Goal: Task Accomplishment & Management: Use online tool/utility

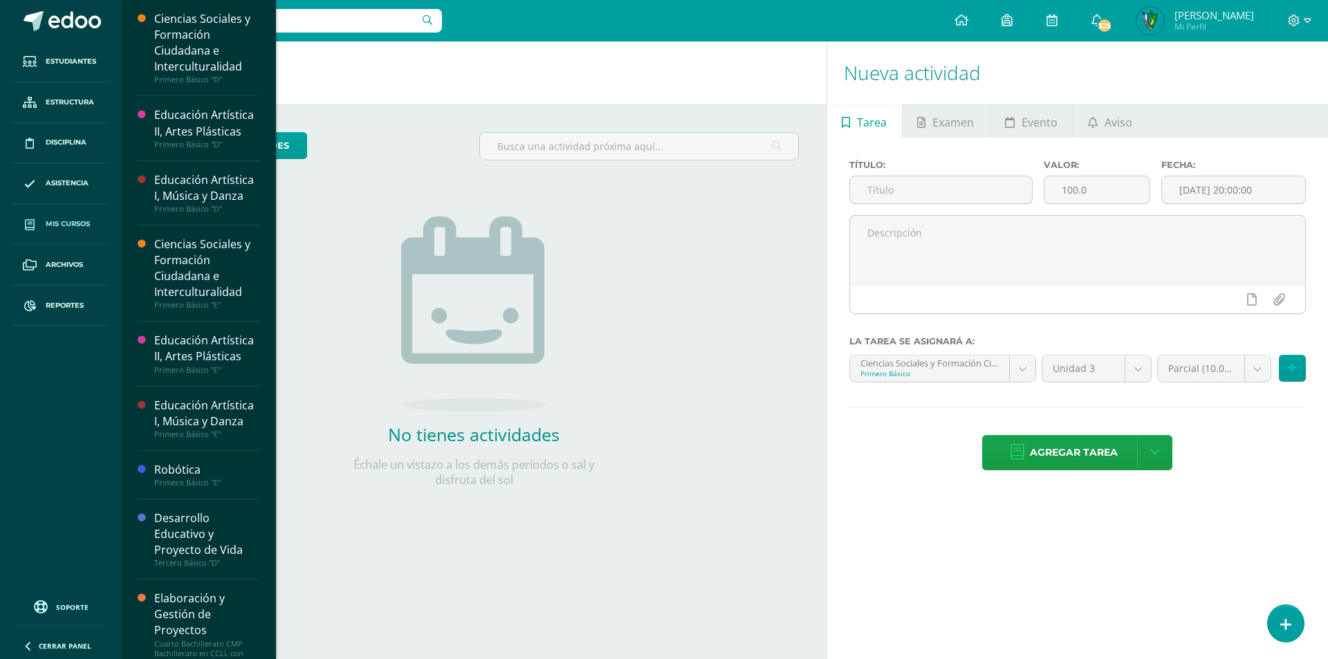
click at [65, 233] on link "Mis cursos" at bounding box center [61, 224] width 100 height 41
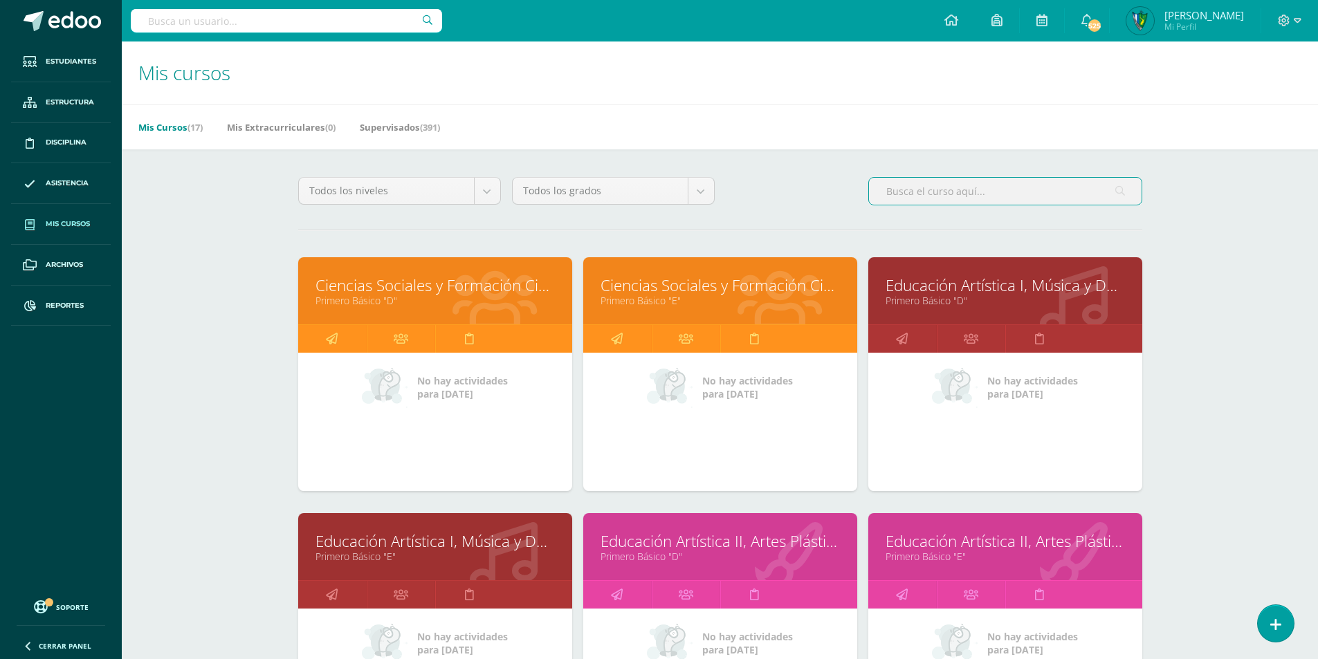
click at [964, 193] on input "text" at bounding box center [1005, 191] width 273 height 27
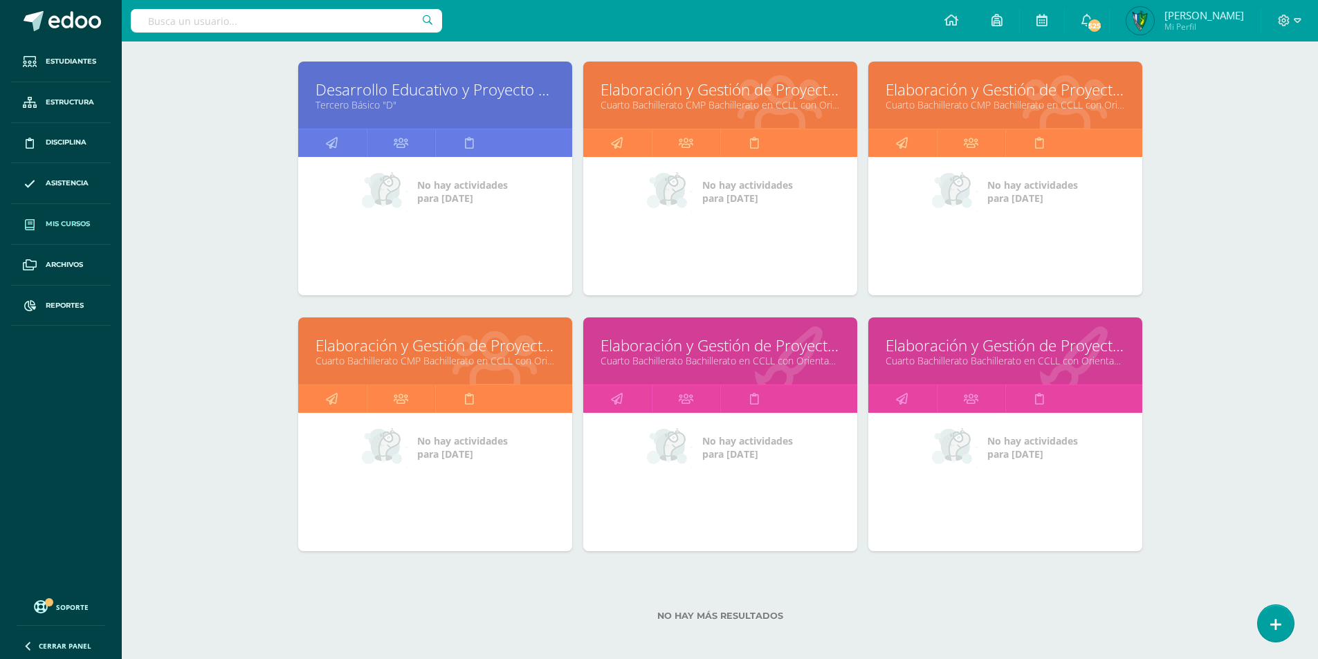
scroll to position [202, 0]
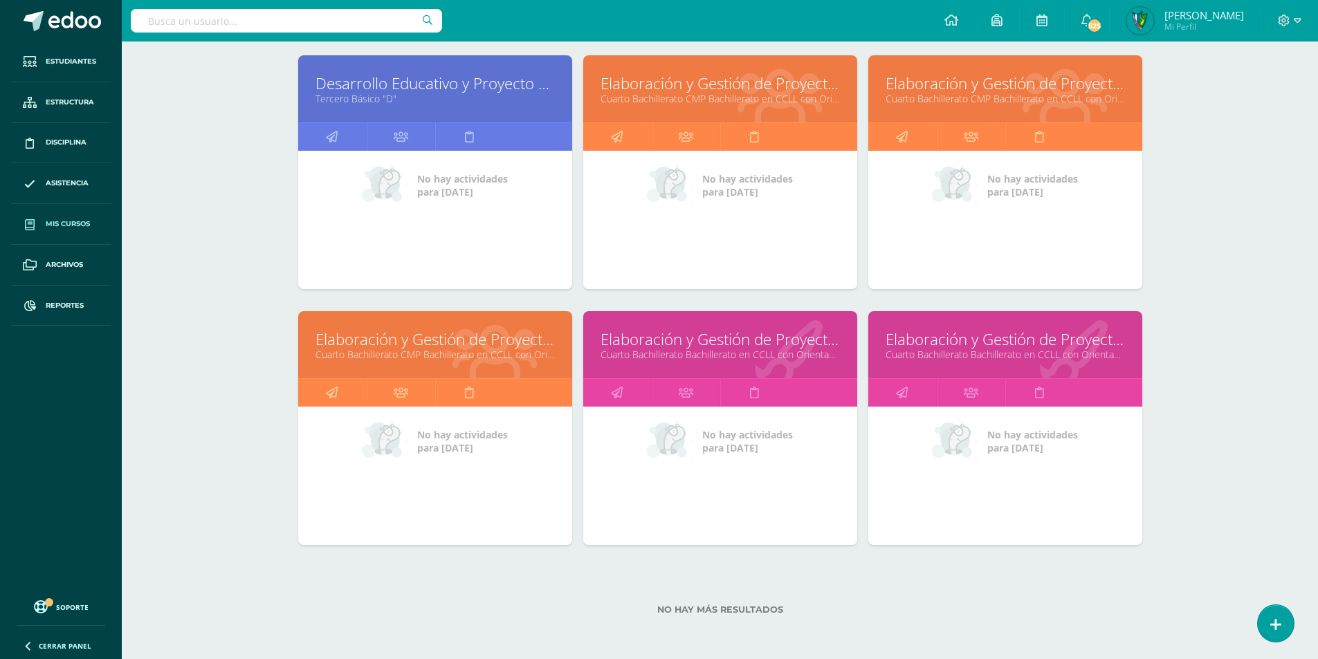
type input "proye"
click at [503, 343] on link "Elaboración y Gestión de Proyectos" at bounding box center [434, 339] width 239 height 21
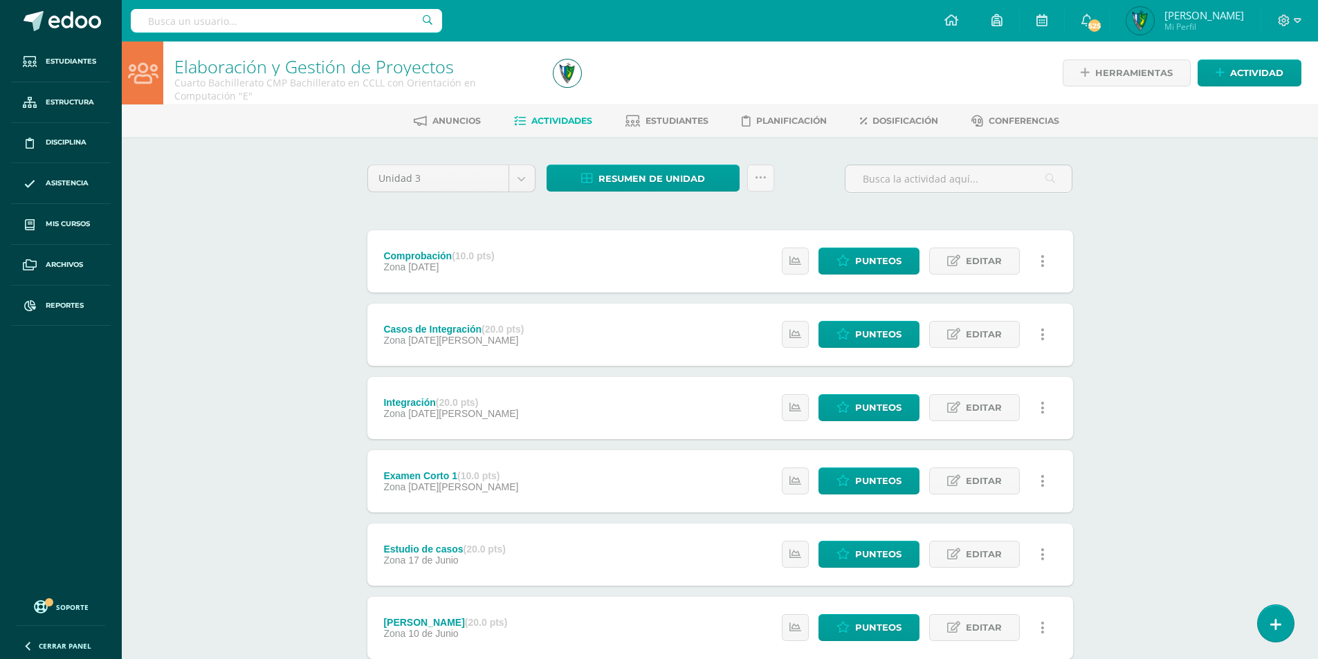
scroll to position [69, 0]
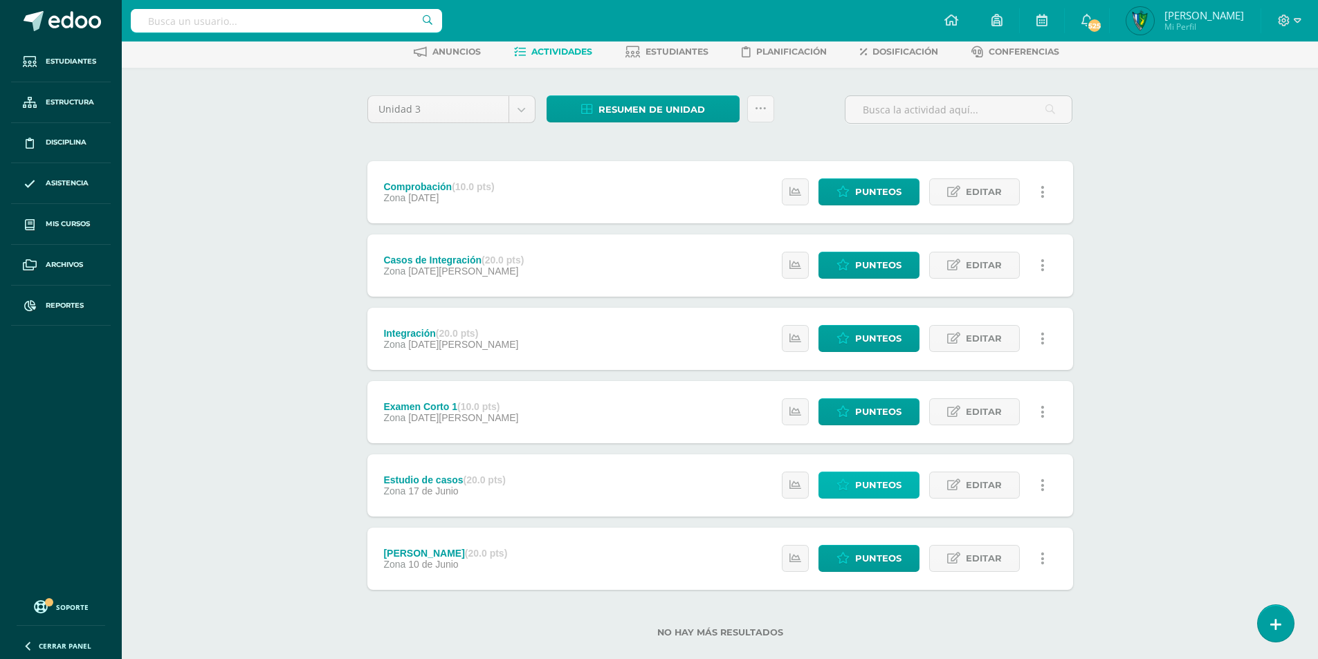
drag, startPoint x: 842, startPoint y: 186, endPoint x: 893, endPoint y: 492, distance: 310.0
click at [60, 309] on span "Reportes" at bounding box center [65, 305] width 38 height 11
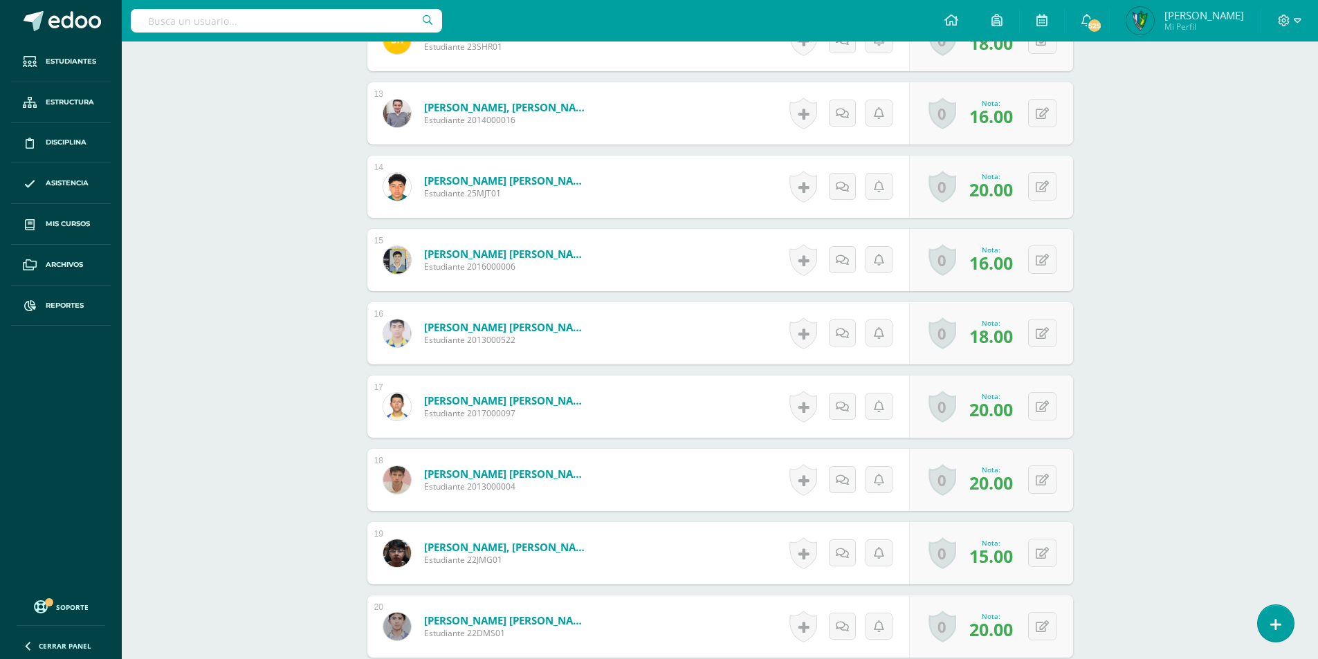
scroll to position [1454, 0]
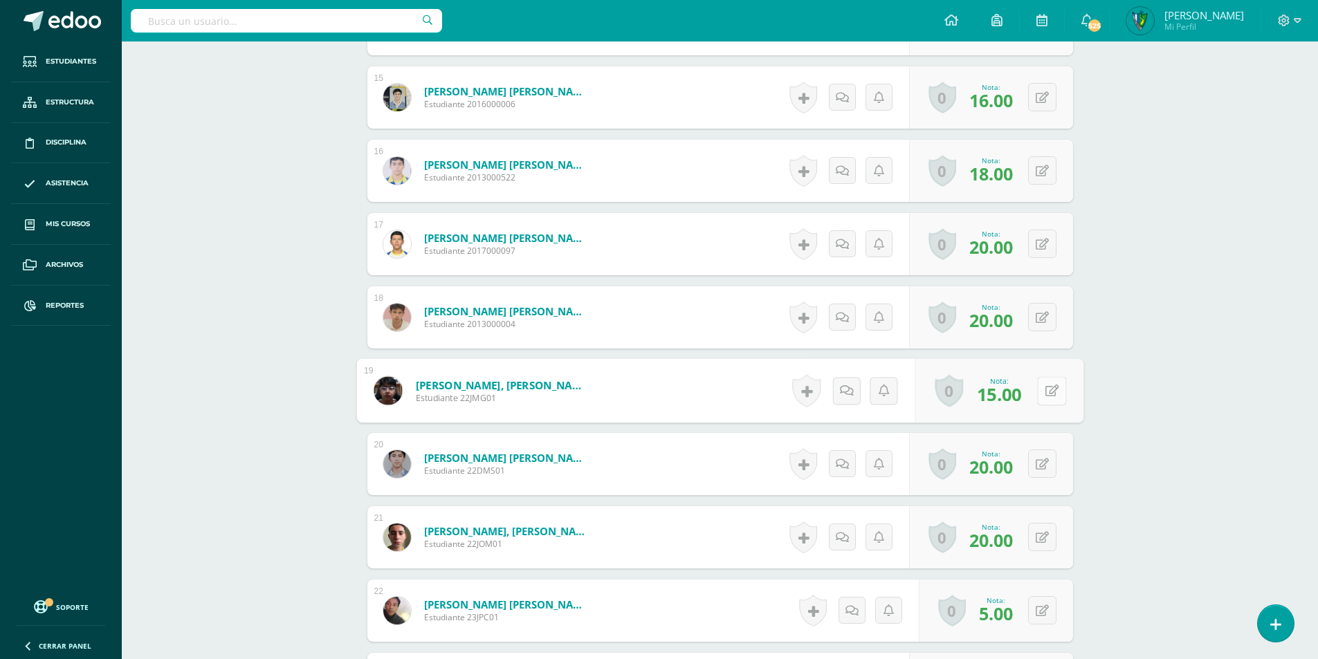
click at [1054, 396] on button at bounding box center [1051, 390] width 29 height 29
type input "18"
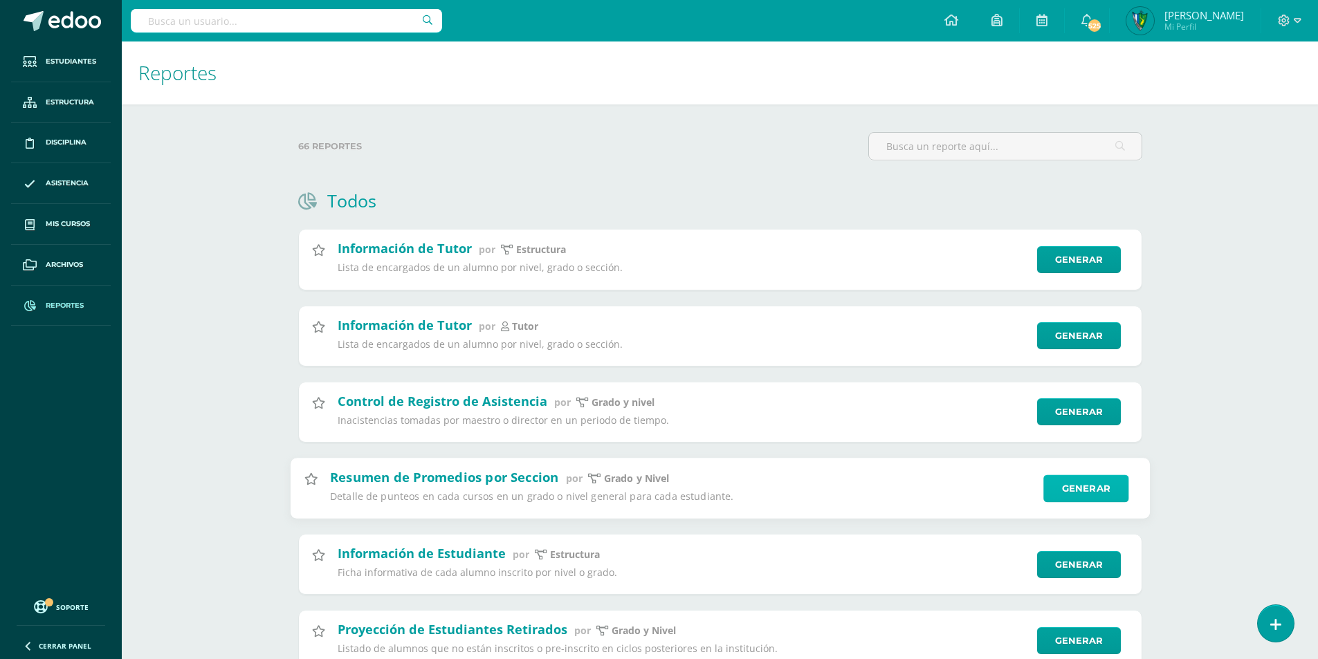
click at [1110, 490] on link "Generar" at bounding box center [1085, 489] width 85 height 28
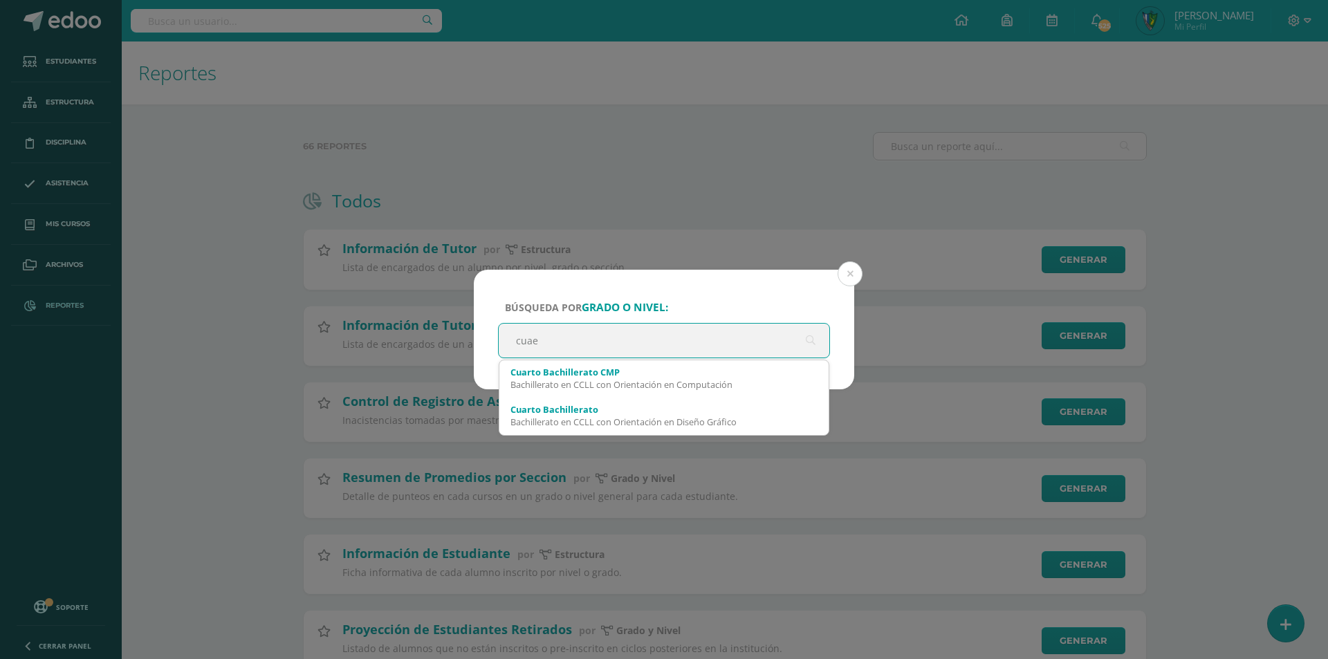
type input "cua"
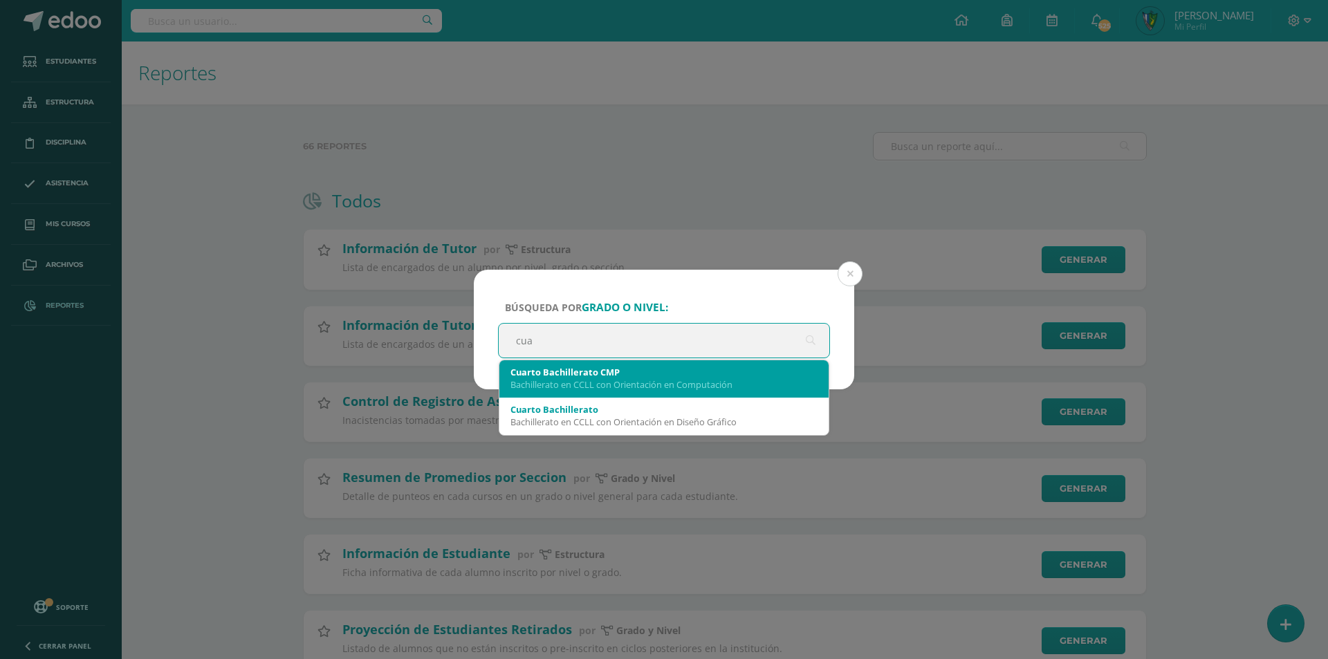
click at [758, 368] on div "Cuarto Bachillerato CMP" at bounding box center [663, 372] width 307 height 12
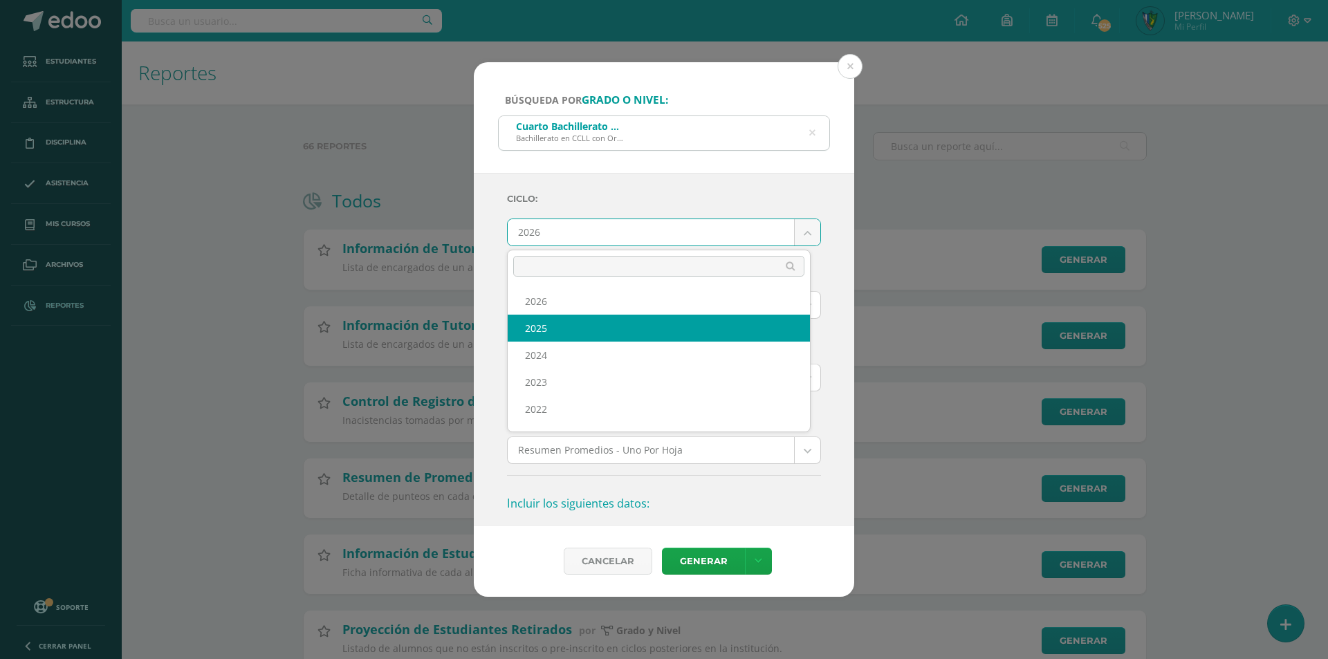
select select "7"
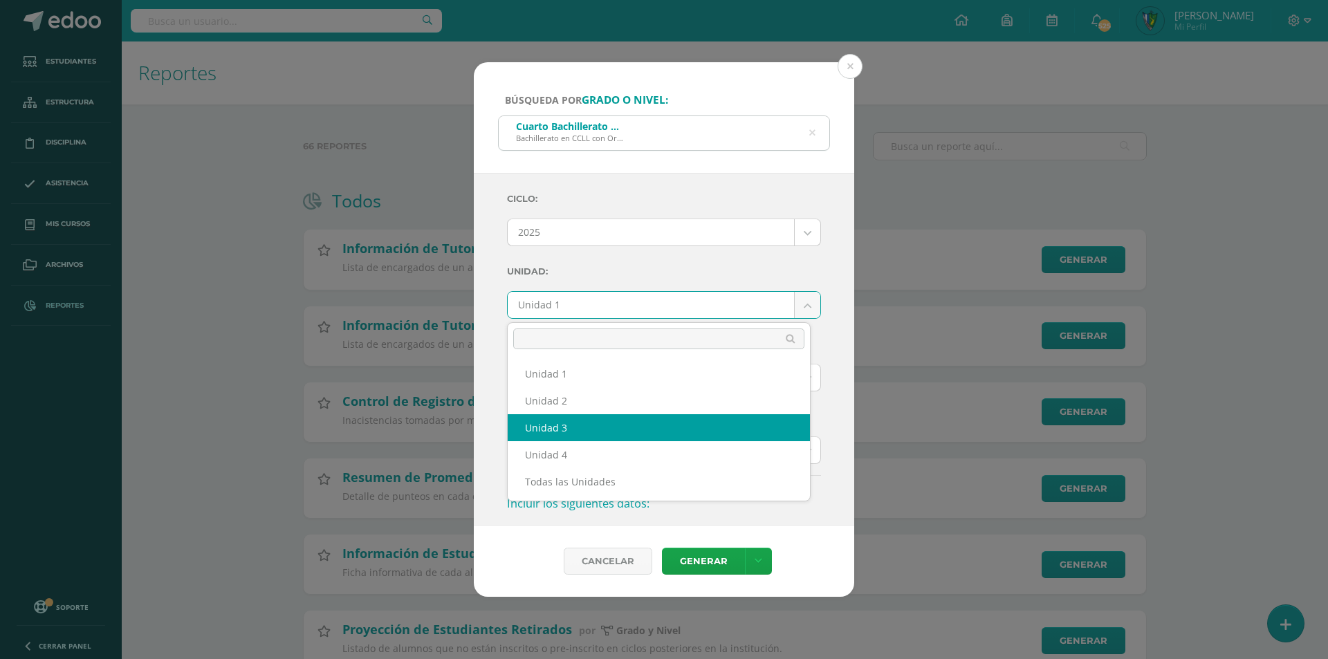
select select "Unidad 3"
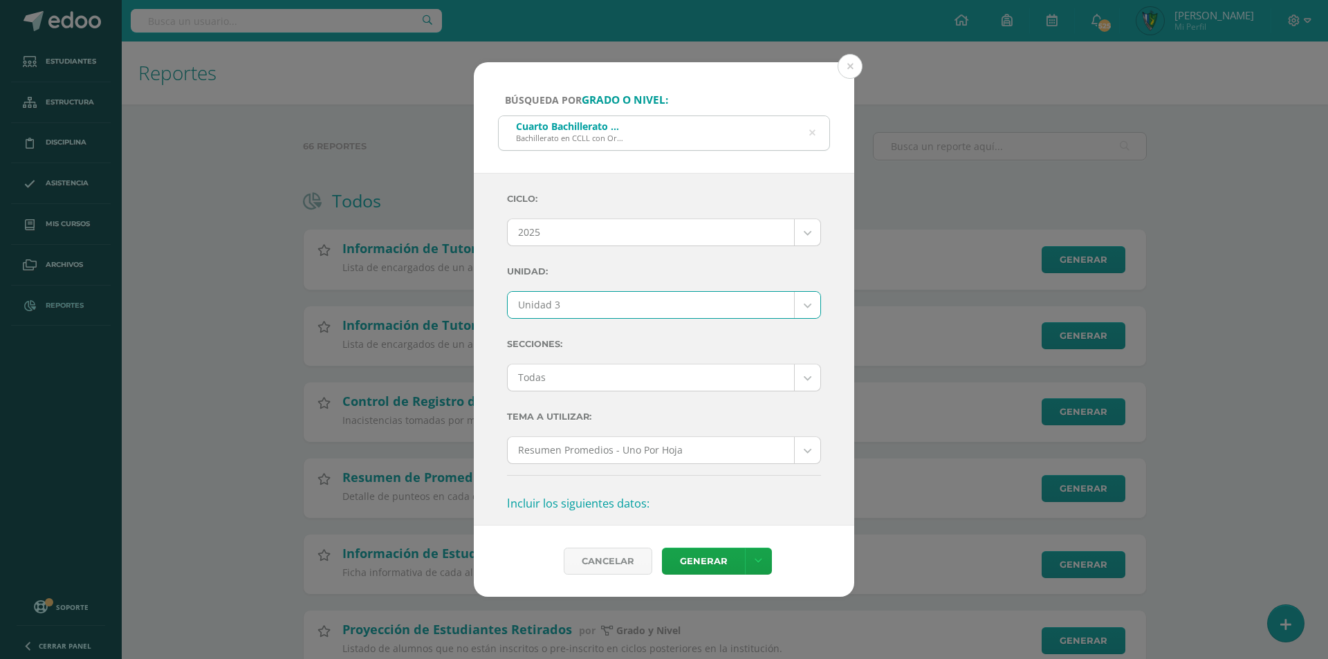
scroll to position [277, 0]
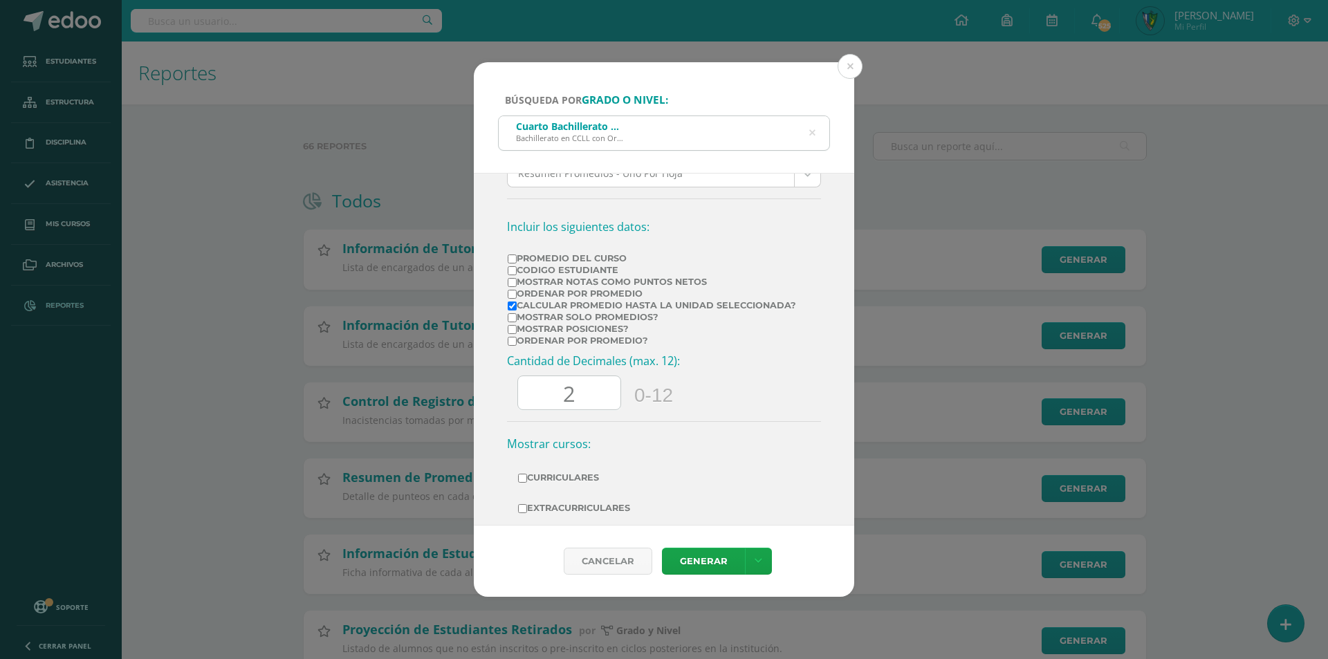
click at [548, 283] on label "Mostrar Notas Como Puntos Netos" at bounding box center [652, 282] width 288 height 10
click at [517, 283] on input "Mostrar Notas Como Puntos Netos" at bounding box center [512, 282] width 9 height 9
checkbox input "true"
click at [545, 298] on label "Ordenar por Promedio" at bounding box center [652, 293] width 288 height 10
click at [517, 298] on input "Ordenar por Promedio" at bounding box center [512, 294] width 9 height 9
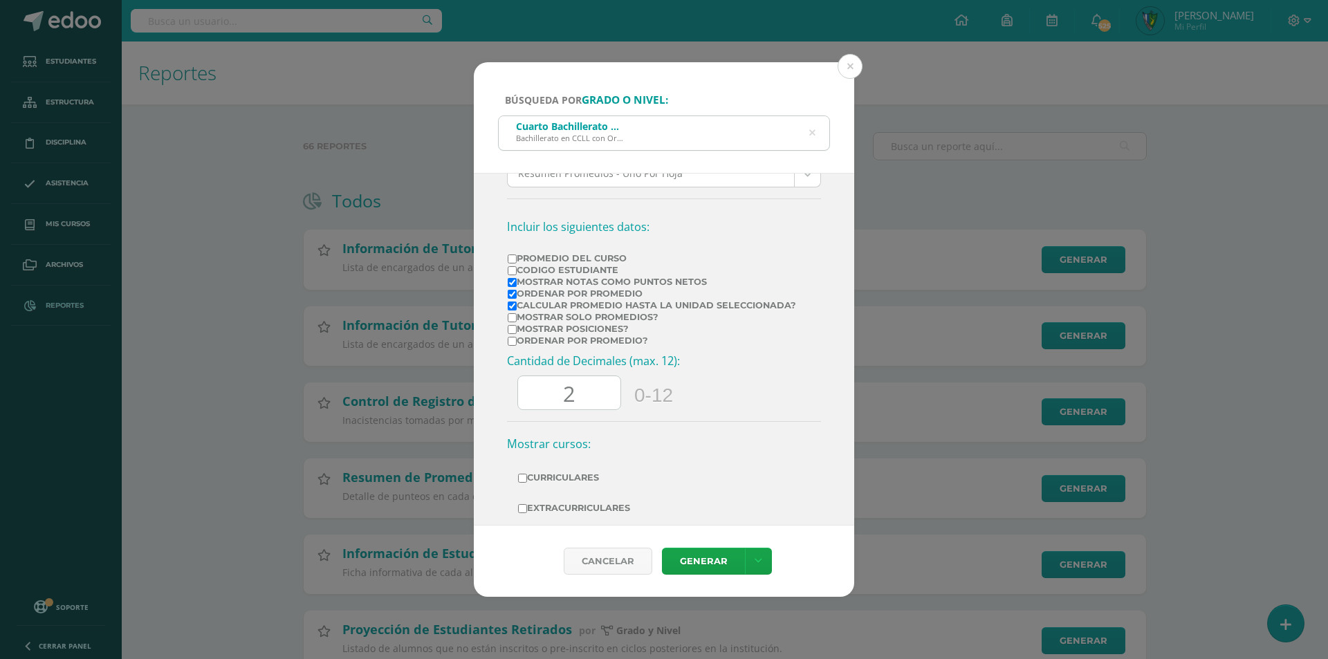
click at [532, 297] on label "Ordenar por Promedio" at bounding box center [652, 293] width 288 height 10
click at [517, 297] on input "Ordenar por Promedio" at bounding box center [512, 294] width 9 height 9
checkbox input "false"
click at [536, 310] on label "Calcular promedio hasta la unidad seleccionada?" at bounding box center [652, 305] width 288 height 10
click at [517, 310] on input "Calcular promedio hasta la unidad seleccionada?" at bounding box center [512, 306] width 9 height 9
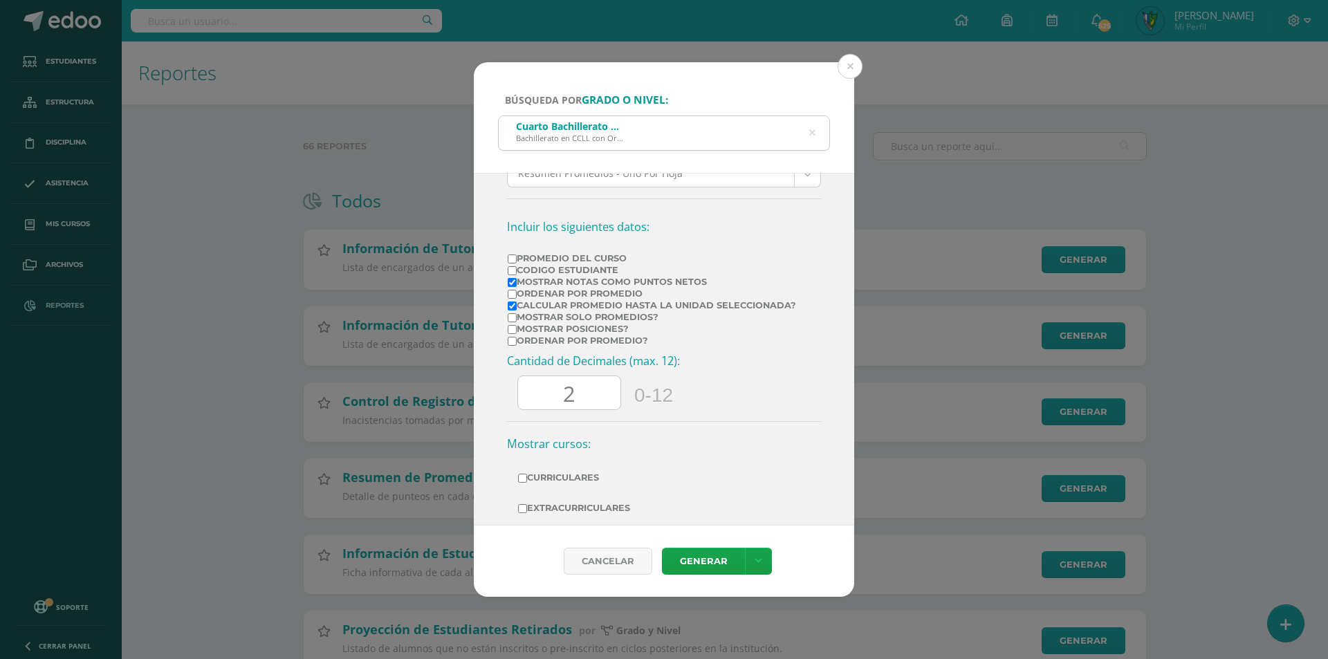
checkbox input "false"
drag, startPoint x: 598, startPoint y: 405, endPoint x: 539, endPoint y: 404, distance: 59.5
click at [541, 404] on input "2" at bounding box center [569, 393] width 102 height 34
type input "0"
click at [562, 484] on label "Curriculares" at bounding box center [664, 477] width 292 height 19
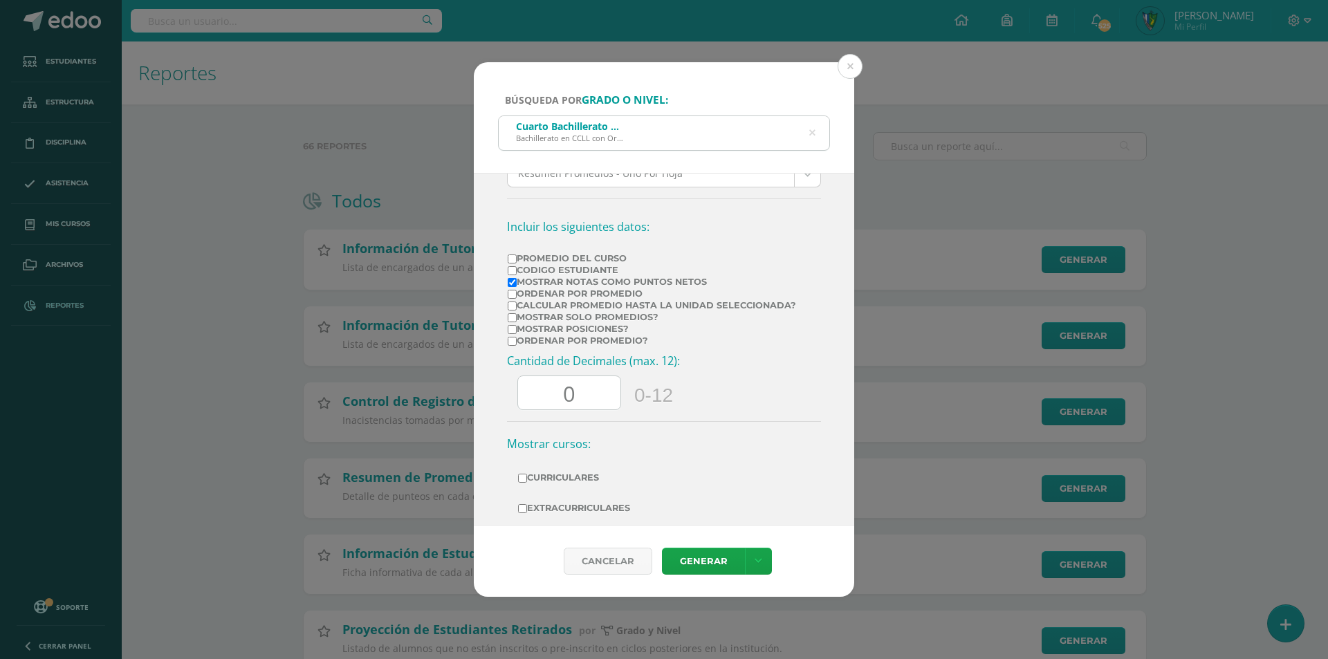
click at [527, 483] on input "Curriculares" at bounding box center [522, 478] width 9 height 9
checkbox input "true"
click at [563, 517] on label "Extracurriculares" at bounding box center [664, 508] width 292 height 19
click at [527, 513] on input "Extracurriculares" at bounding box center [522, 508] width 9 height 9
checkbox input "true"
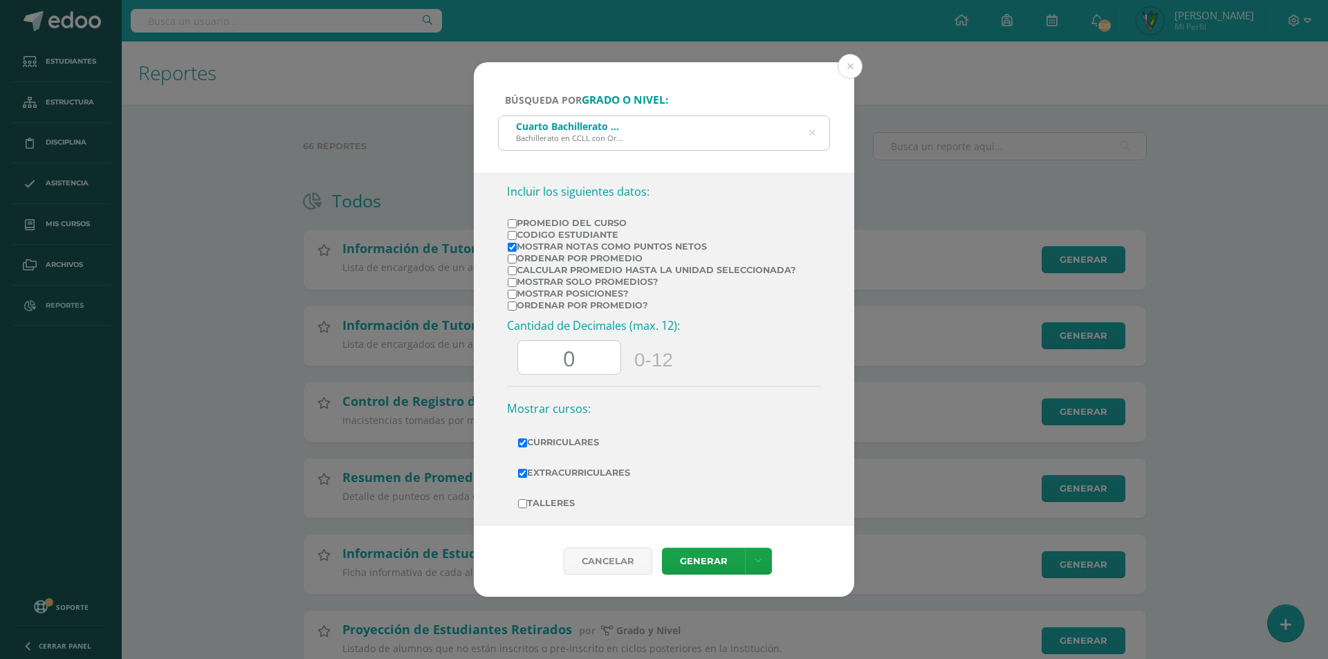
scroll to position [327, 0]
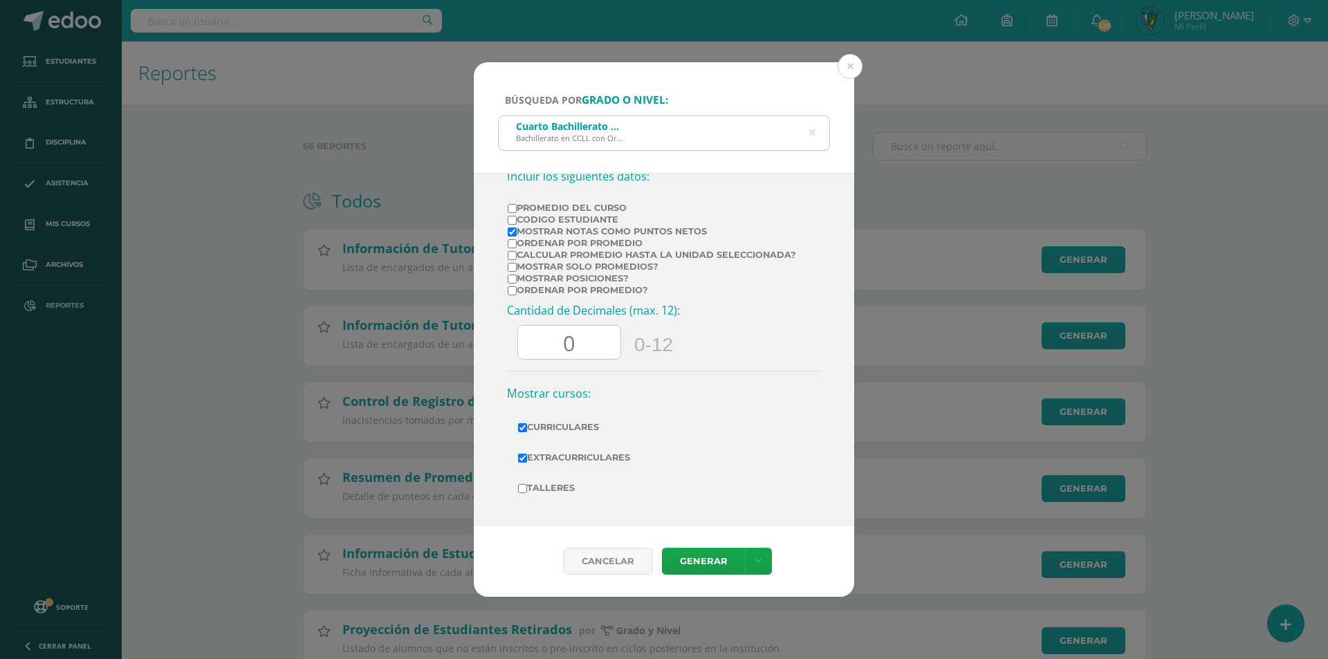
click at [560, 477] on td "Talleres" at bounding box center [664, 488] width 314 height 30
click at [561, 484] on label "Talleres" at bounding box center [664, 488] width 292 height 19
click at [527, 484] on input "Talleres" at bounding box center [522, 488] width 9 height 9
checkbox input "true"
click at [715, 556] on link "Generar" at bounding box center [703, 561] width 83 height 27
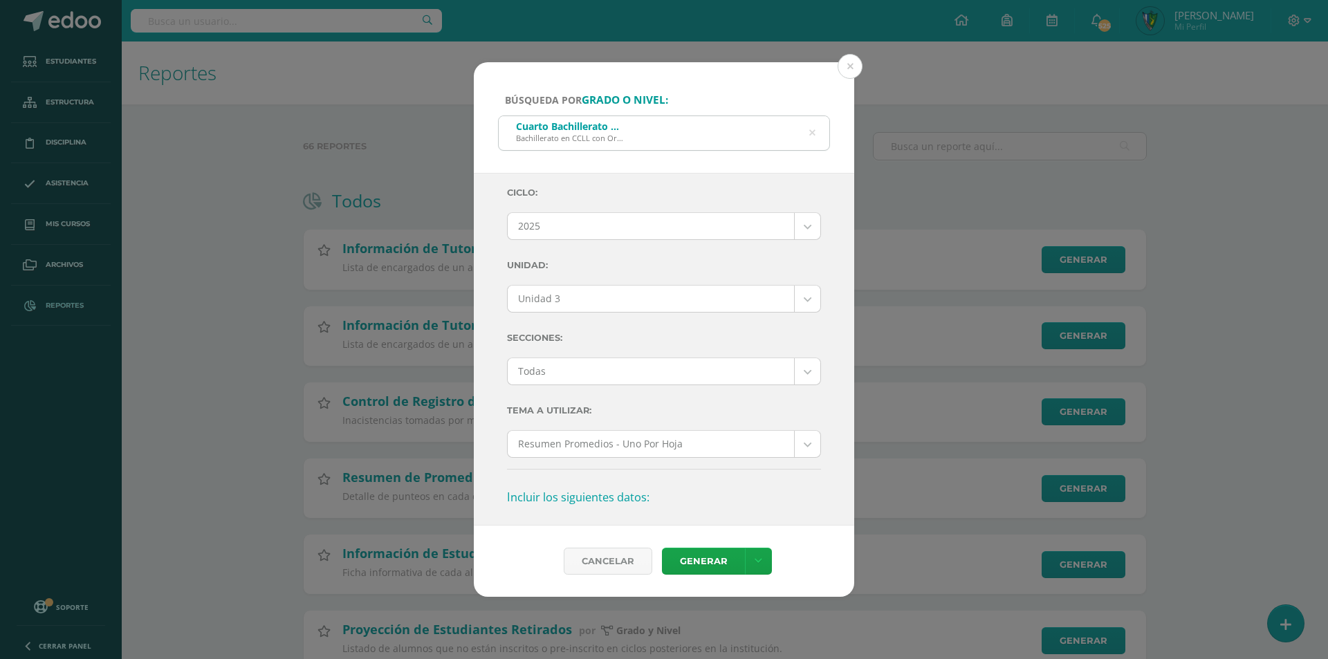
scroll to position [0, 0]
click at [809, 132] on icon at bounding box center [812, 133] width 6 height 35
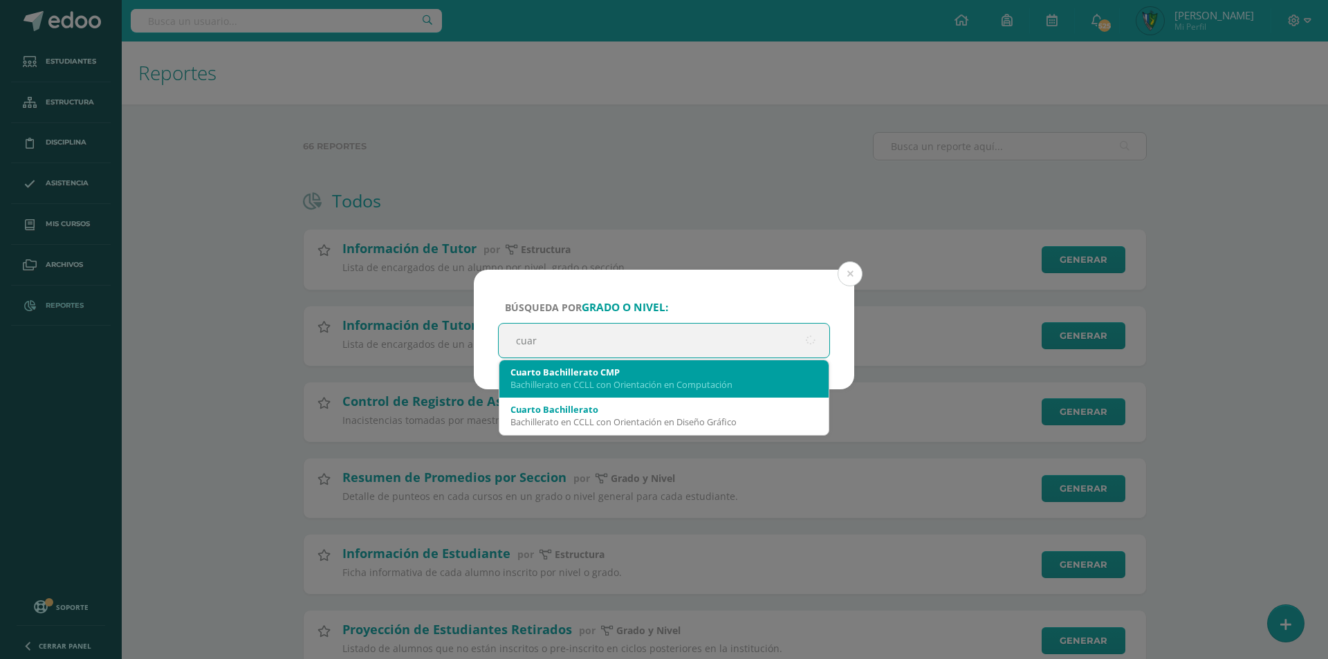
type input "cuart"
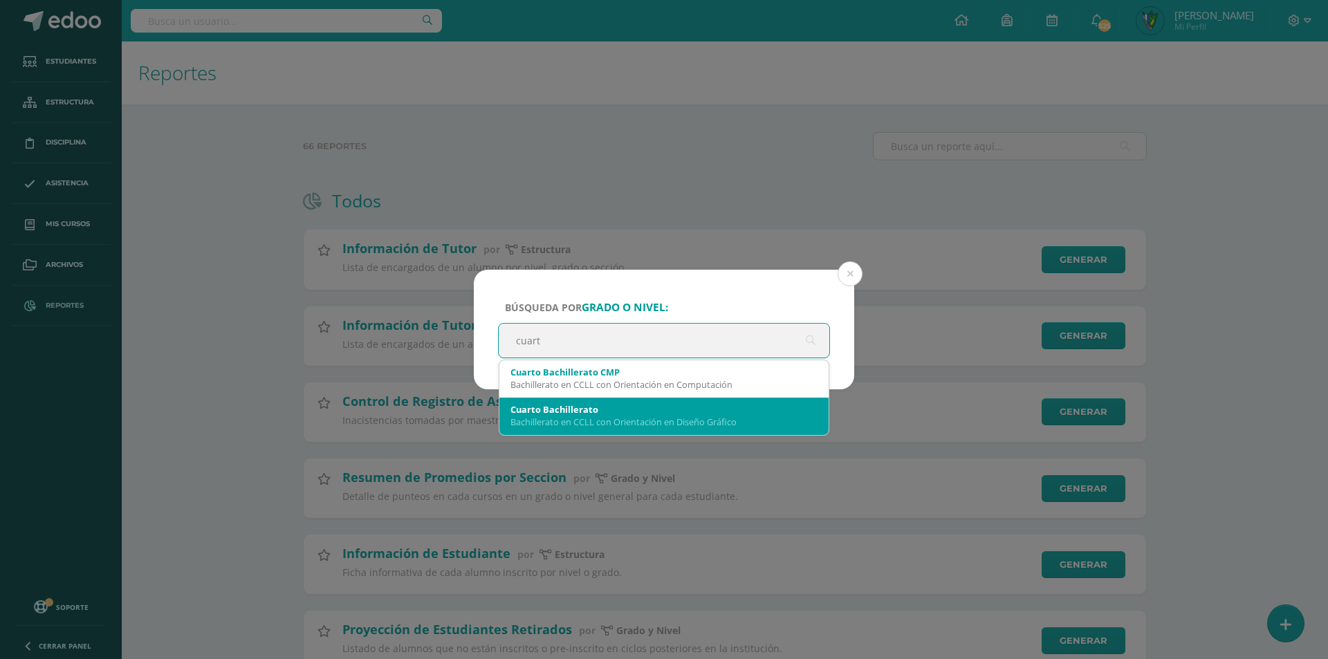
click at [653, 410] on div "Cuarto Bachillerato" at bounding box center [663, 409] width 307 height 12
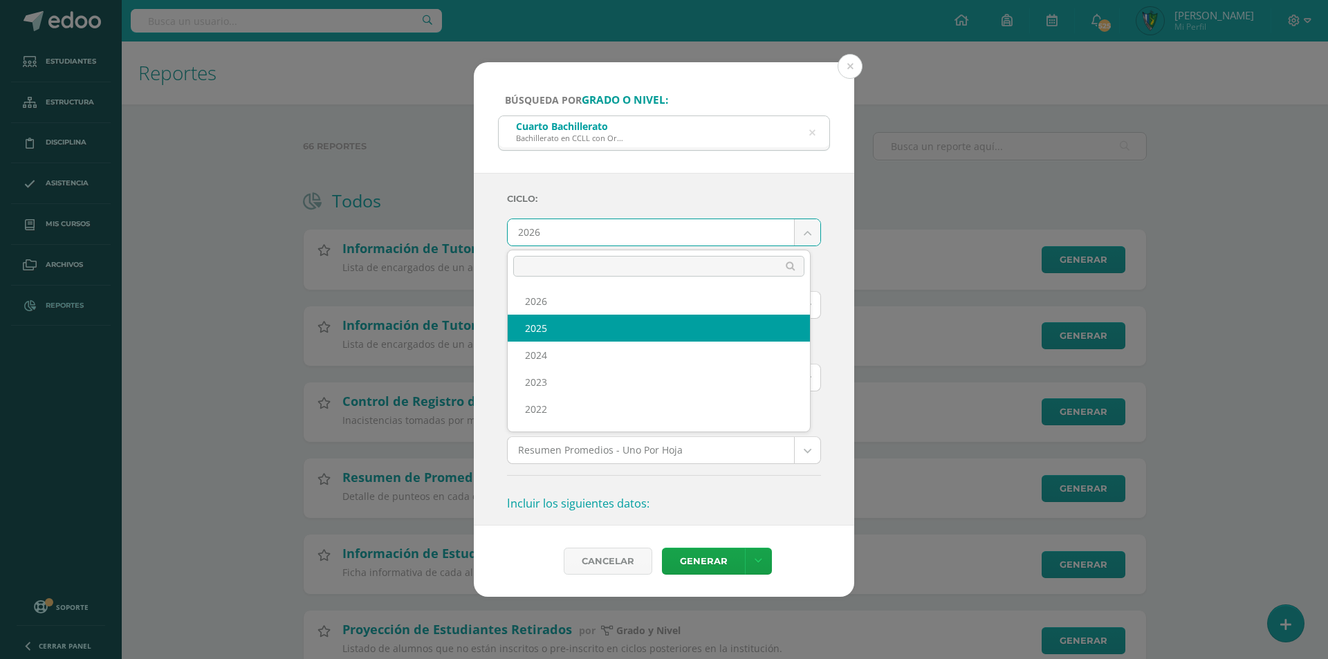
select select "7"
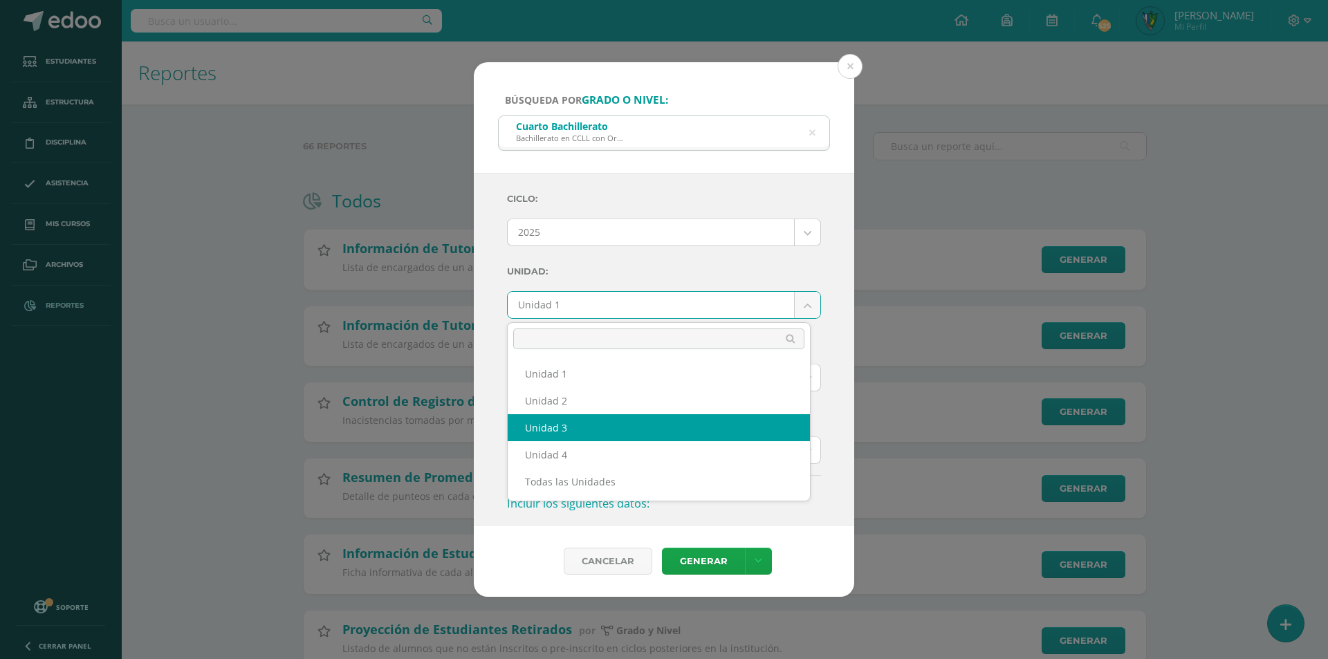
select select "Unidad 3"
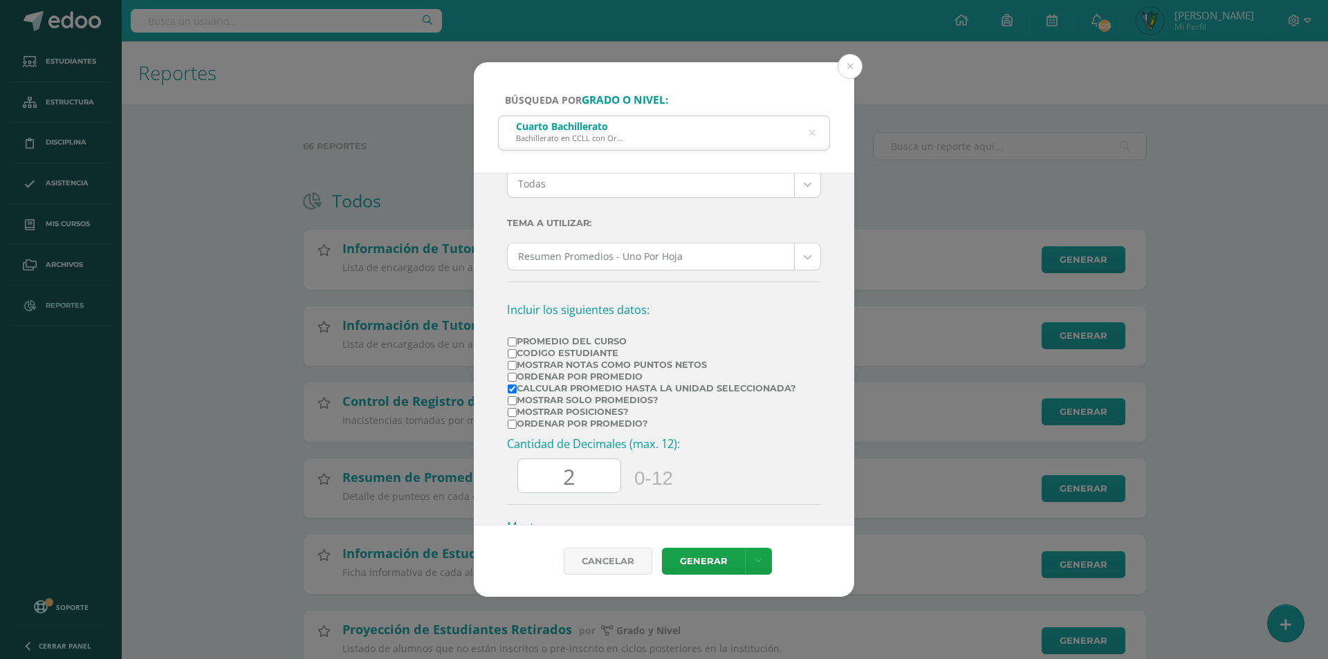
scroll to position [208, 0]
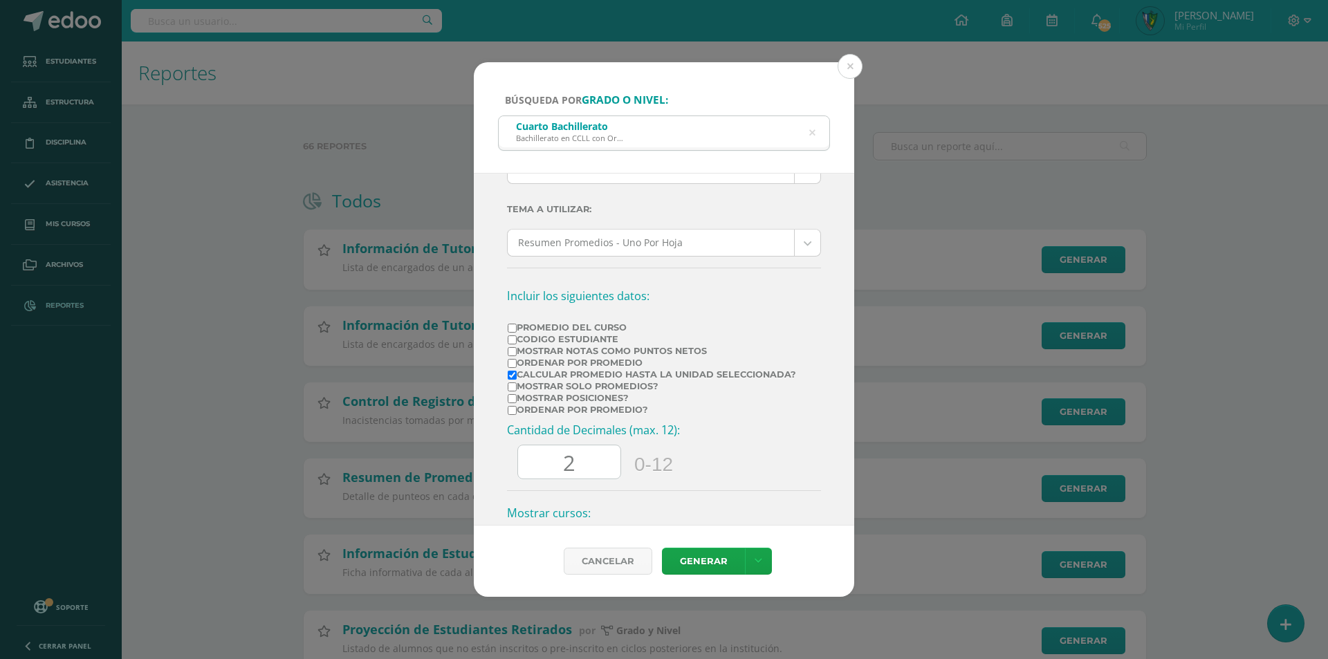
drag, startPoint x: 534, startPoint y: 346, endPoint x: 534, endPoint y: 360, distance: 13.8
click at [534, 347] on label "Mostrar Notas Como Puntos Netos" at bounding box center [652, 351] width 288 height 10
click at [517, 347] on input "Mostrar Notas Como Puntos Netos" at bounding box center [512, 351] width 9 height 9
checkbox input "true"
click at [535, 371] on label "Calcular promedio hasta la unidad seleccionada?" at bounding box center [652, 374] width 288 height 10
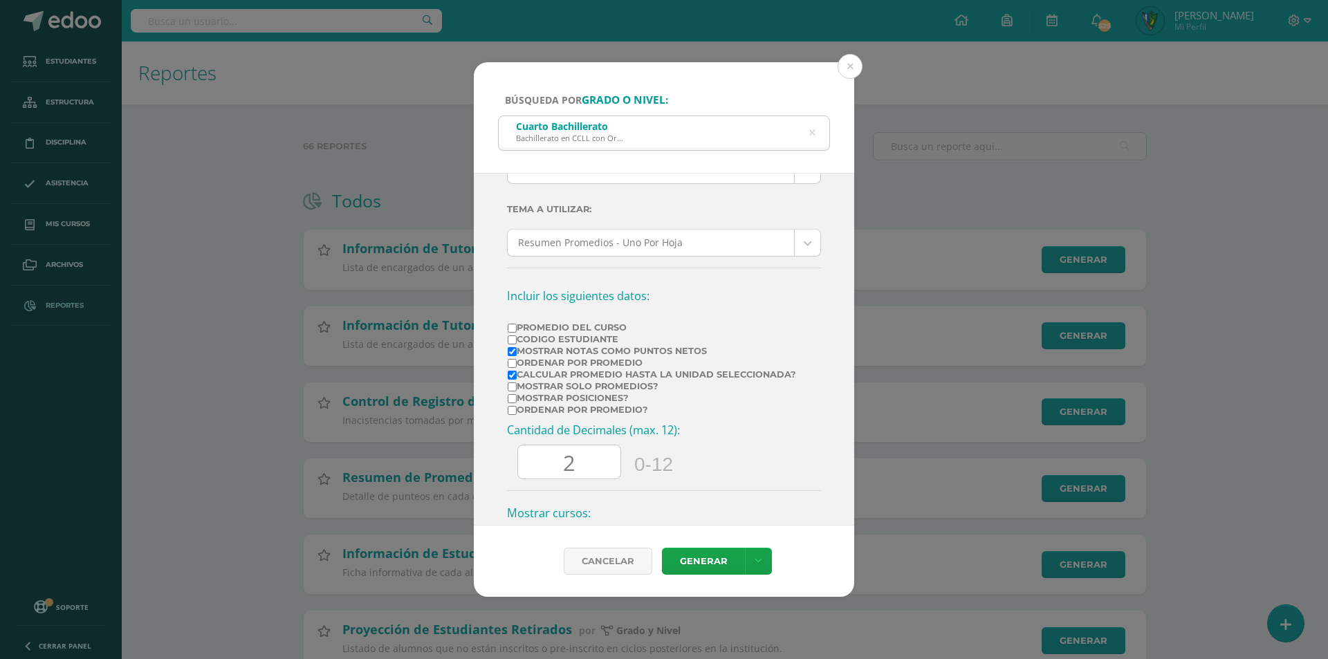
click at [517, 371] on input "Calcular promedio hasta la unidad seleccionada?" at bounding box center [512, 375] width 9 height 9
checkbox input "false"
drag, startPoint x: 583, startPoint y: 470, endPoint x: 544, endPoint y: 464, distance: 39.1
click at [547, 464] on input "2" at bounding box center [569, 462] width 102 height 34
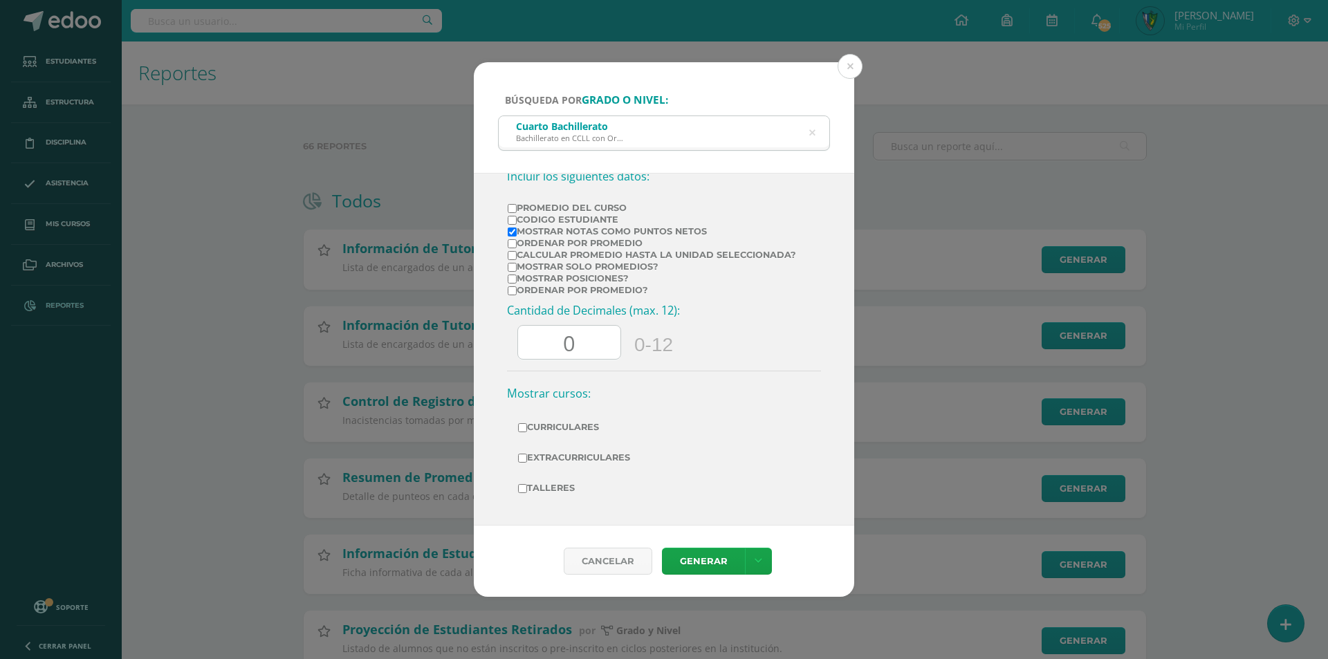
type input "0"
click at [573, 431] on label "Curriculares" at bounding box center [664, 427] width 292 height 19
click at [527, 431] on input "Curriculares" at bounding box center [522, 427] width 9 height 9
checkbox input "true"
click at [571, 455] on label "Extracurriculares" at bounding box center [664, 457] width 292 height 19
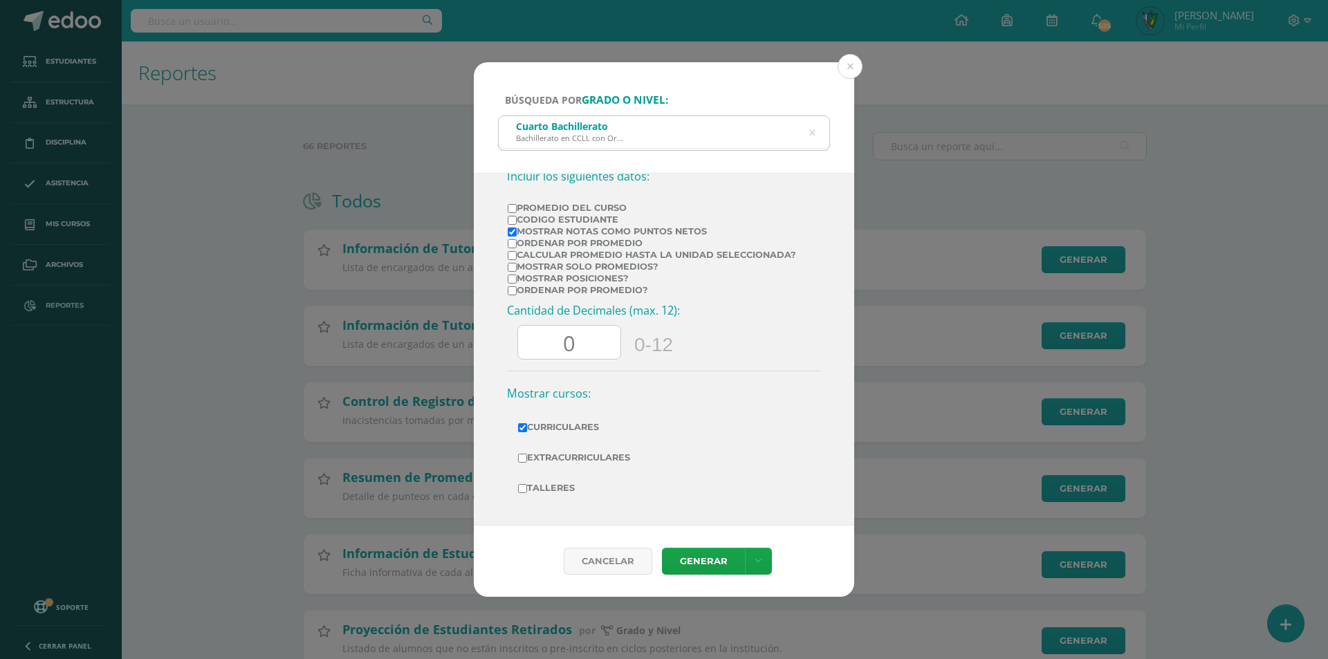
click at [527, 455] on input "Extracurriculares" at bounding box center [522, 458] width 9 height 9
checkbox input "true"
click at [562, 484] on label "Talleres" at bounding box center [664, 488] width 292 height 19
click at [527, 484] on input "Talleres" at bounding box center [522, 488] width 9 height 9
checkbox input "true"
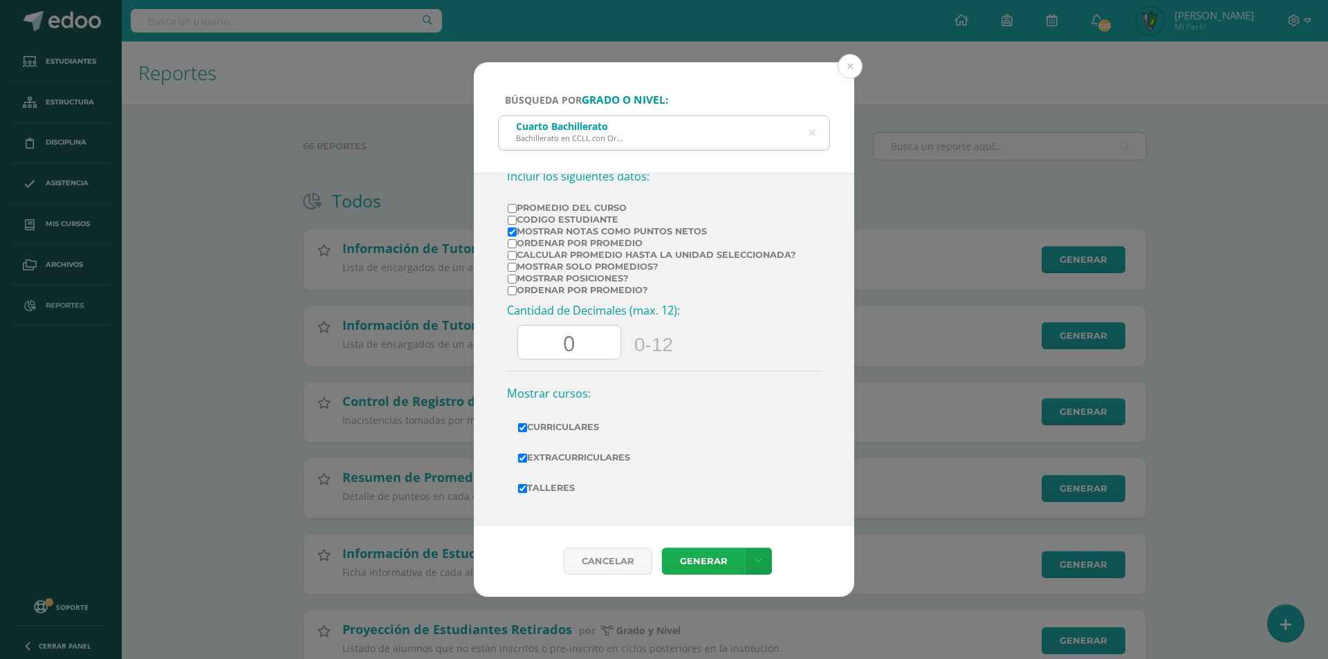
click at [708, 571] on link "Generar" at bounding box center [703, 561] width 83 height 27
